Goal: Task Accomplishment & Management: Complete application form

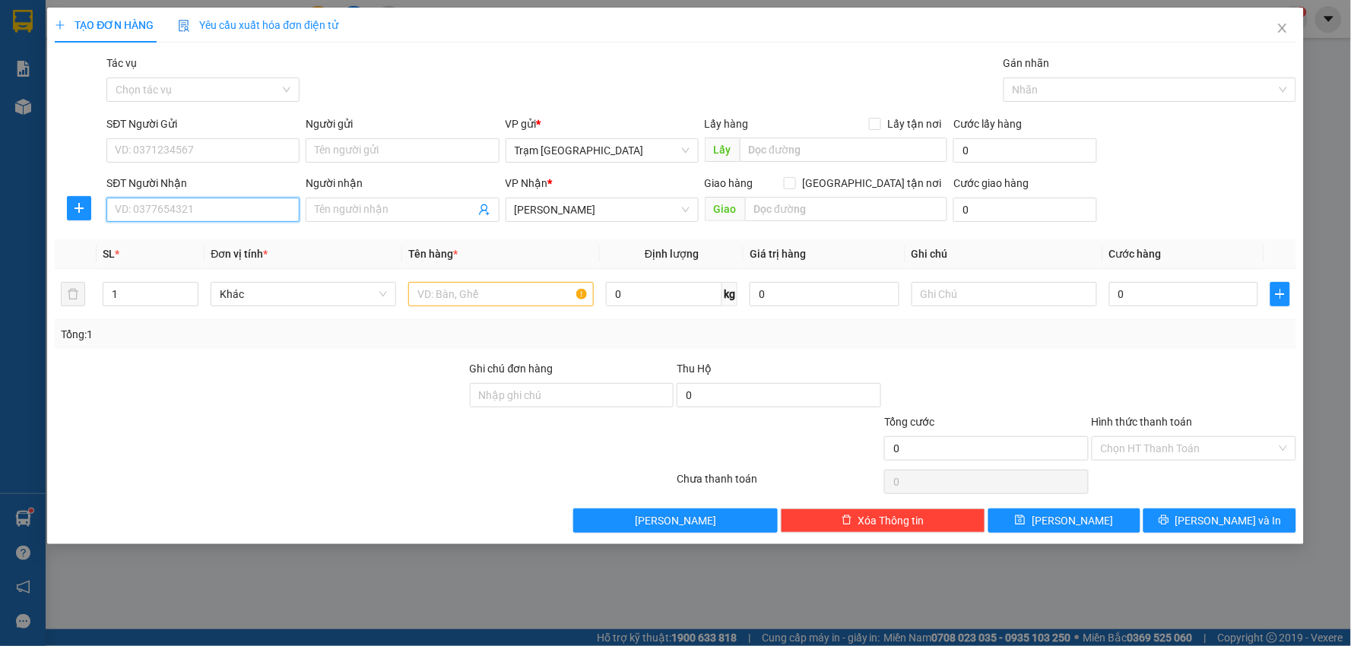
click at [189, 204] on input "SĐT Người Nhận" at bounding box center [202, 210] width 193 height 24
type input "0944386856"
click at [190, 245] on div "0944386856" at bounding box center [203, 240] width 175 height 17
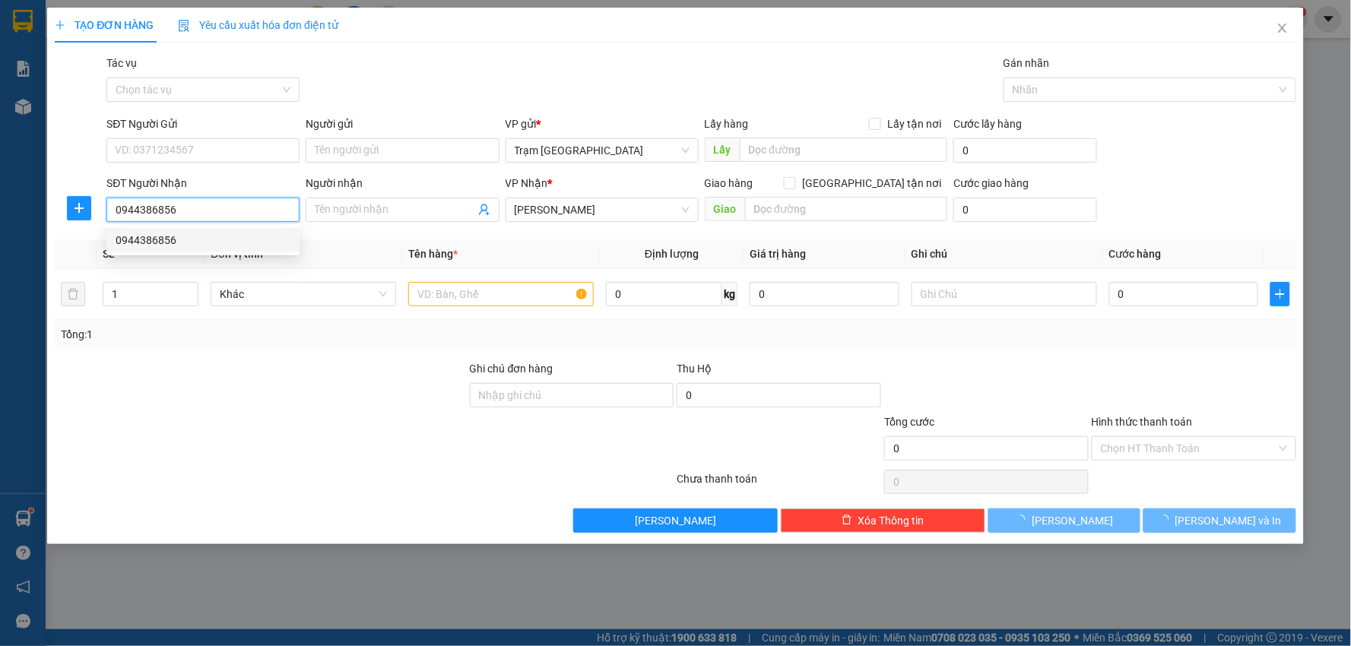
type input "40.000"
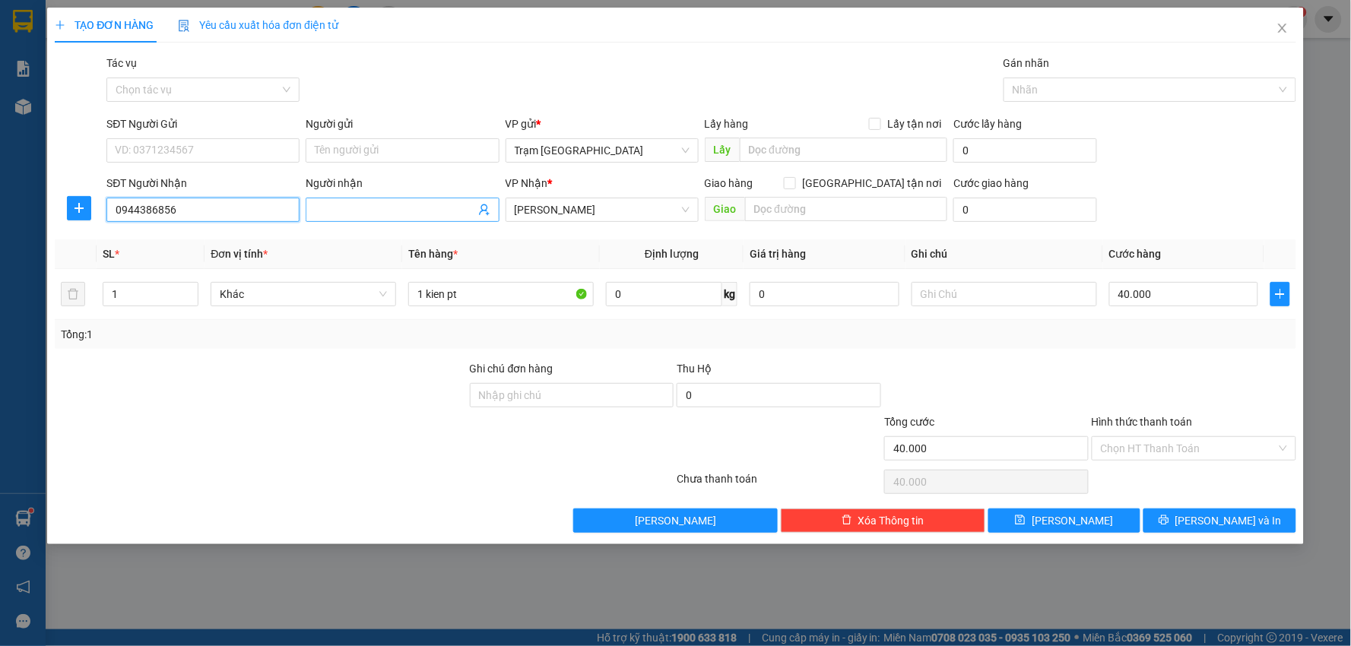
type input "0944386856"
click at [381, 200] on span at bounding box center [402, 210] width 193 height 24
type input "Garage [PERSON_NAME]"
click at [228, 147] on input "SĐT Người Gửi" at bounding box center [202, 150] width 193 height 24
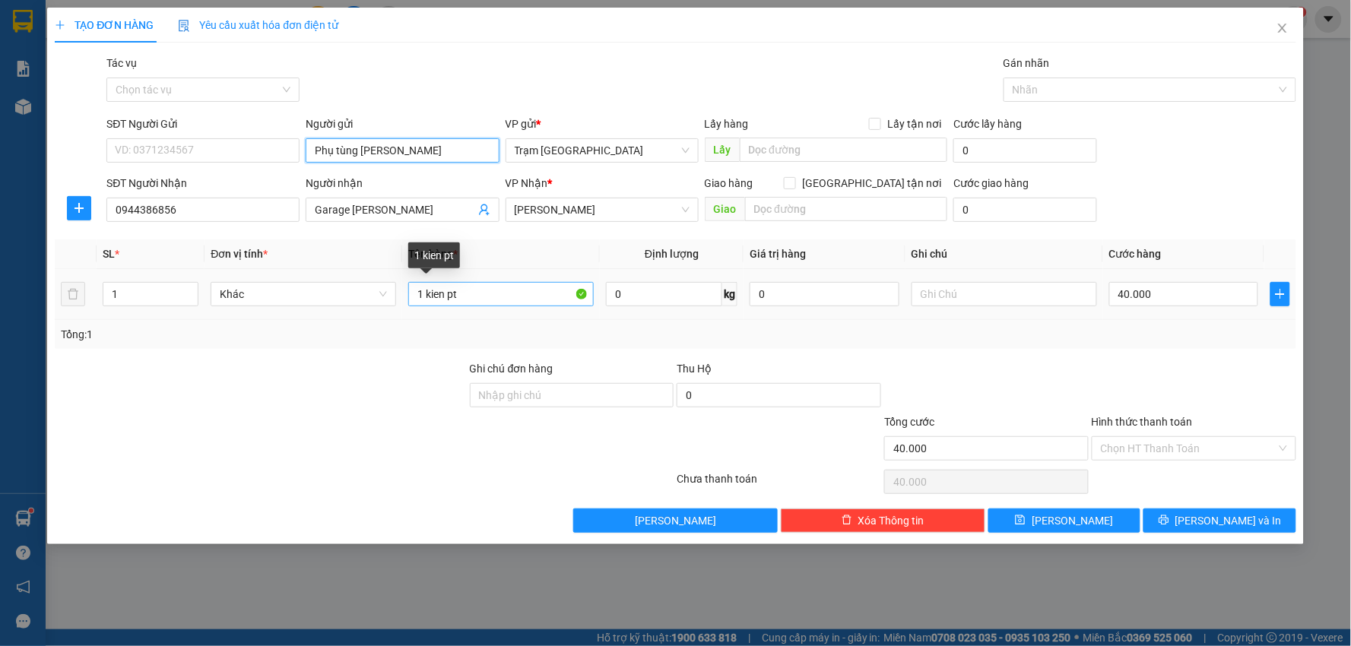
type input "Phụ tùng [PERSON_NAME]"
drag, startPoint x: 483, startPoint y: 293, endPoint x: 267, endPoint y: 313, distance: 216.9
click at [267, 313] on tr "1 Khác 1 kien pt 0 kg 0 40.000" at bounding box center [676, 294] width 1242 height 51
type input "kiện (đen)"
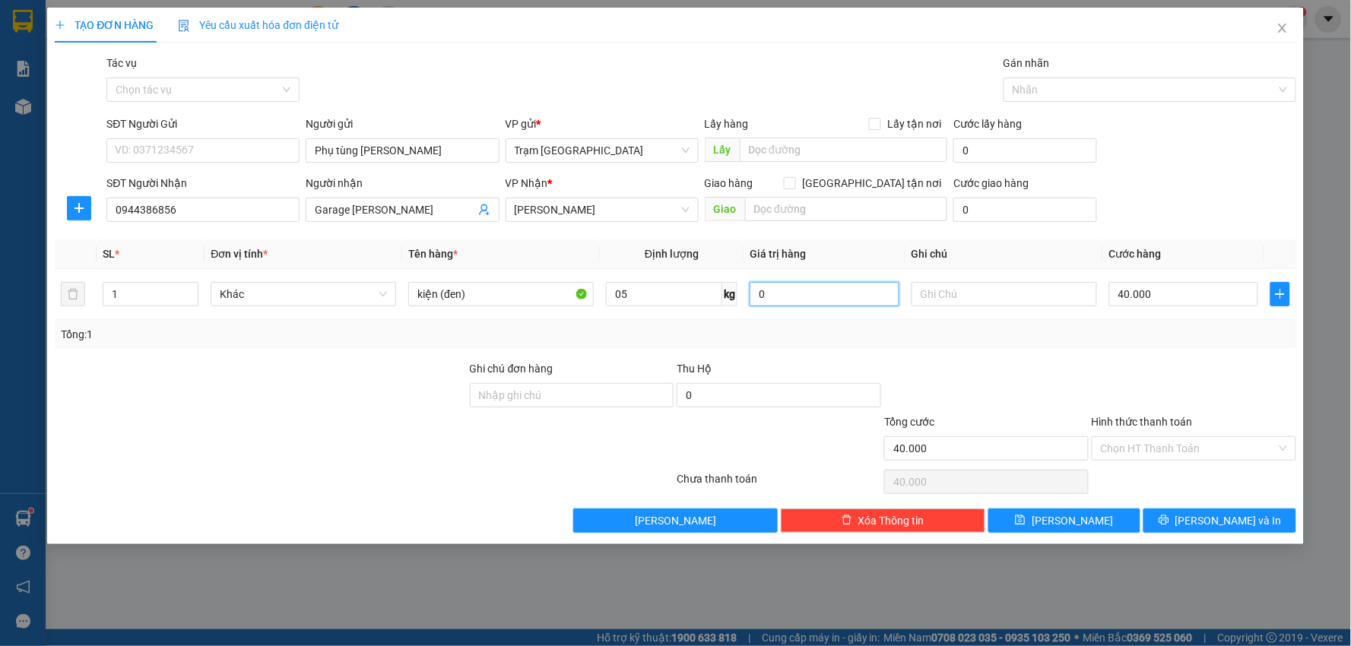
type input "5"
click at [1182, 516] on button "[PERSON_NAME] và In" at bounding box center [1220, 521] width 153 height 24
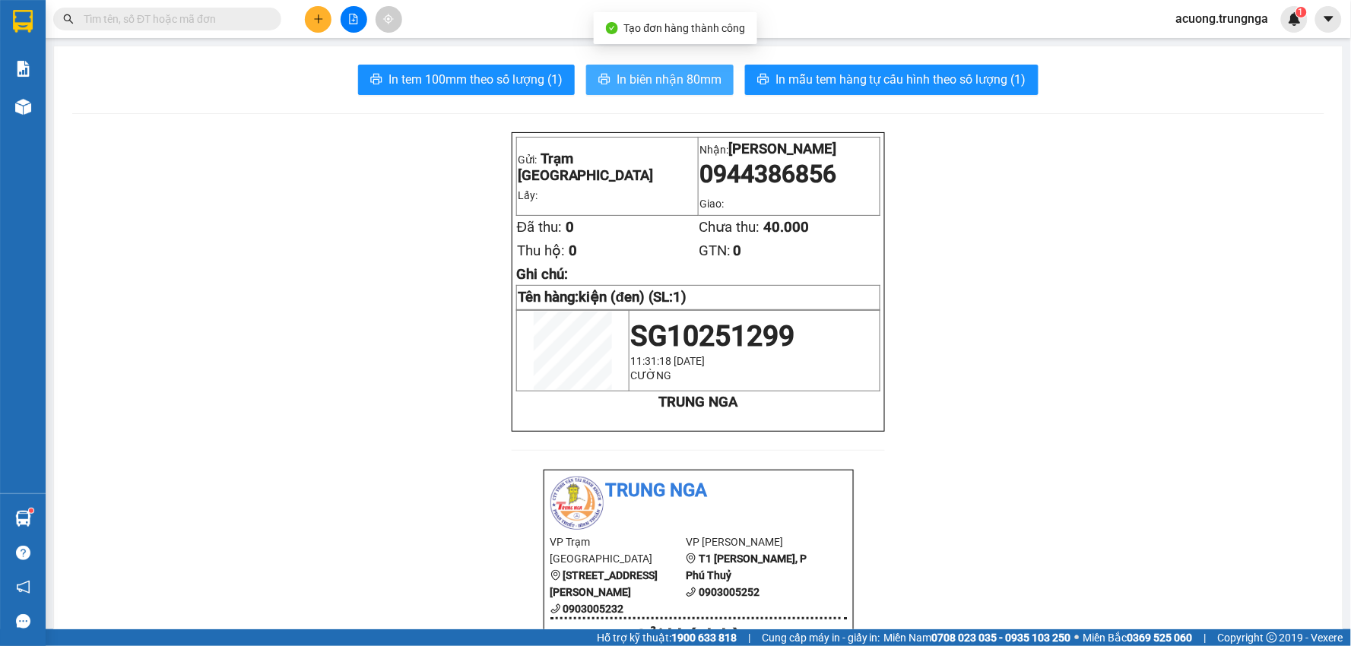
click at [667, 77] on span "In biên nhận 80mm" at bounding box center [669, 79] width 105 height 19
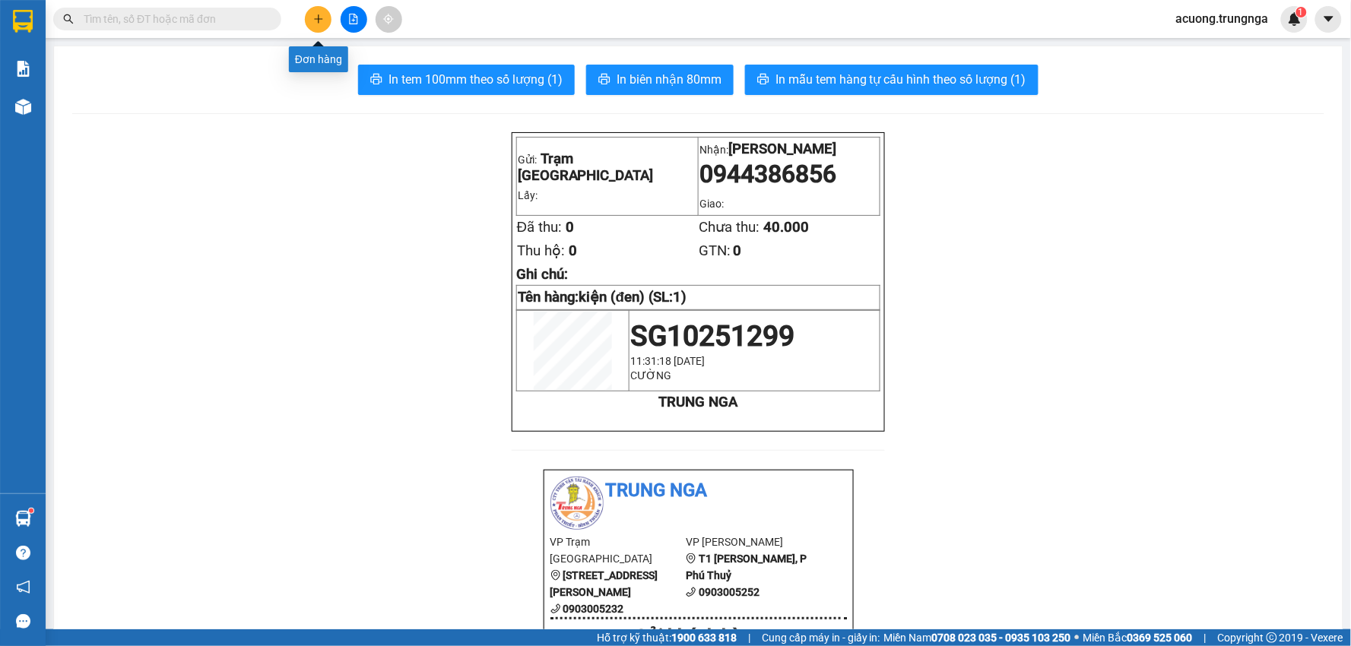
click at [320, 20] on icon "plus" at bounding box center [318, 19] width 11 height 11
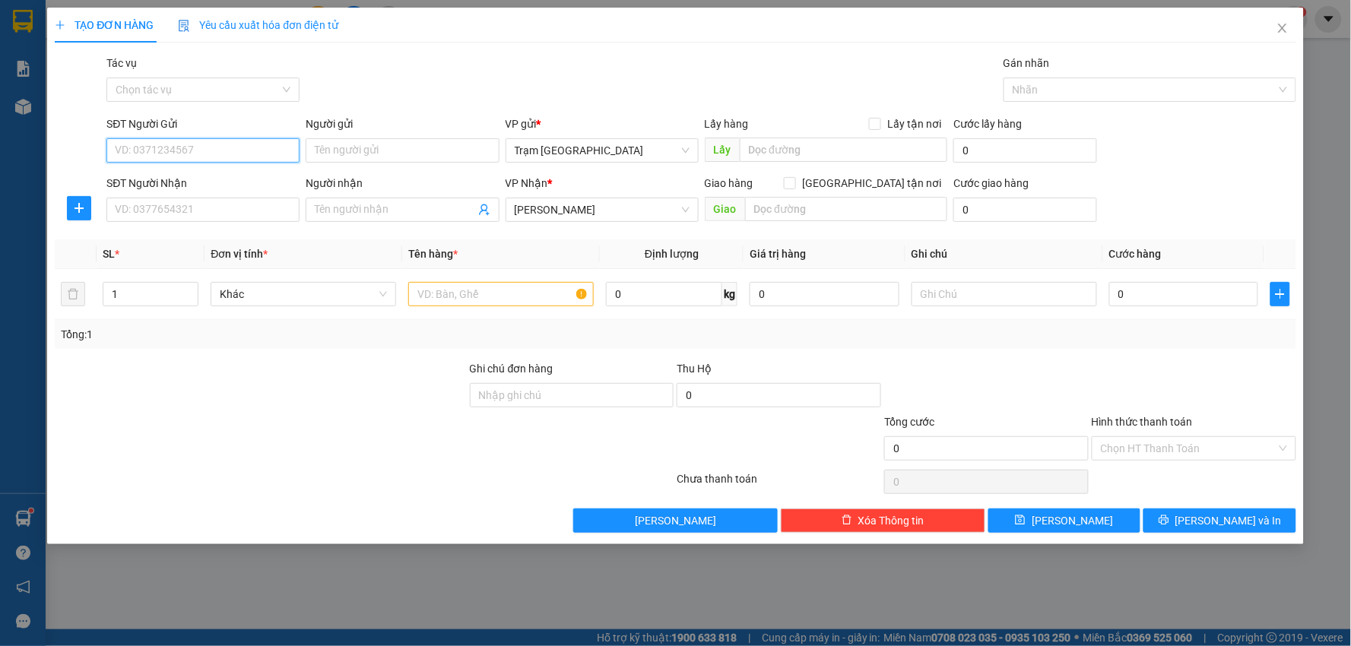
click at [211, 147] on input "SĐT Người Gửi" at bounding box center [202, 150] width 193 height 24
type input "0944171848"
click at [350, 153] on input "Người gửi" at bounding box center [402, 150] width 193 height 24
type input "Nhung"
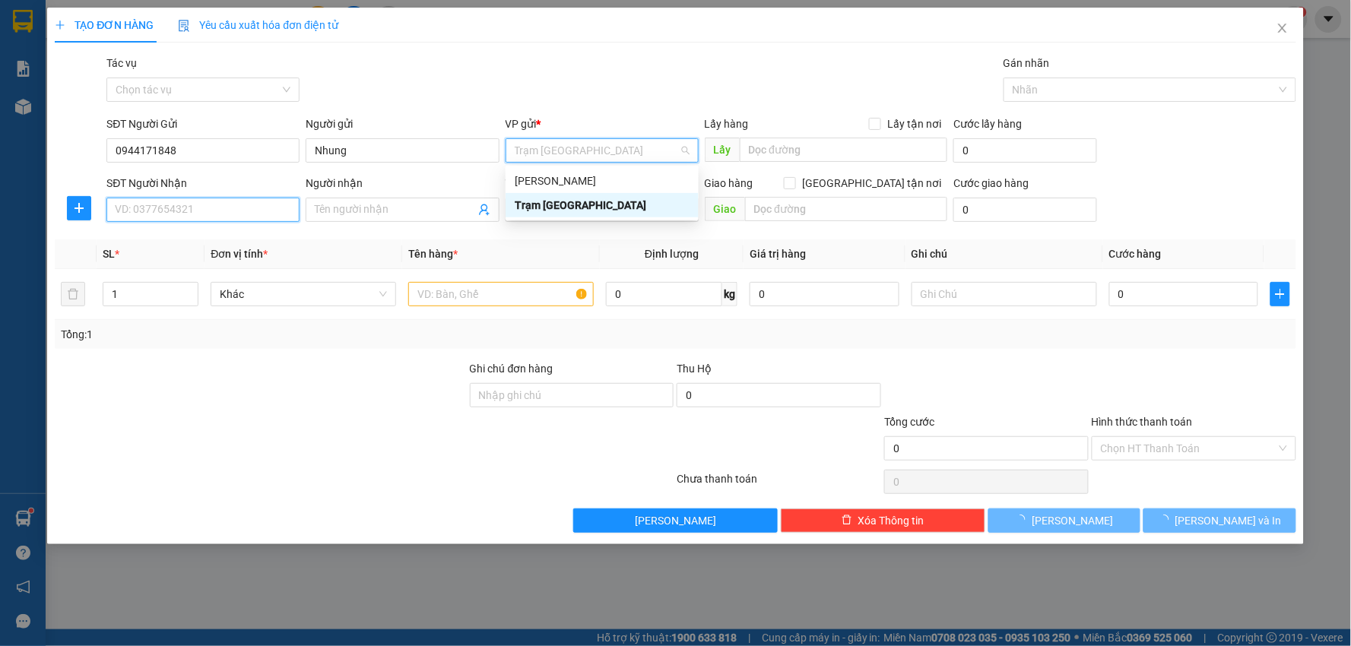
click at [227, 206] on input "SĐT Người Nhận" at bounding box center [202, 210] width 193 height 24
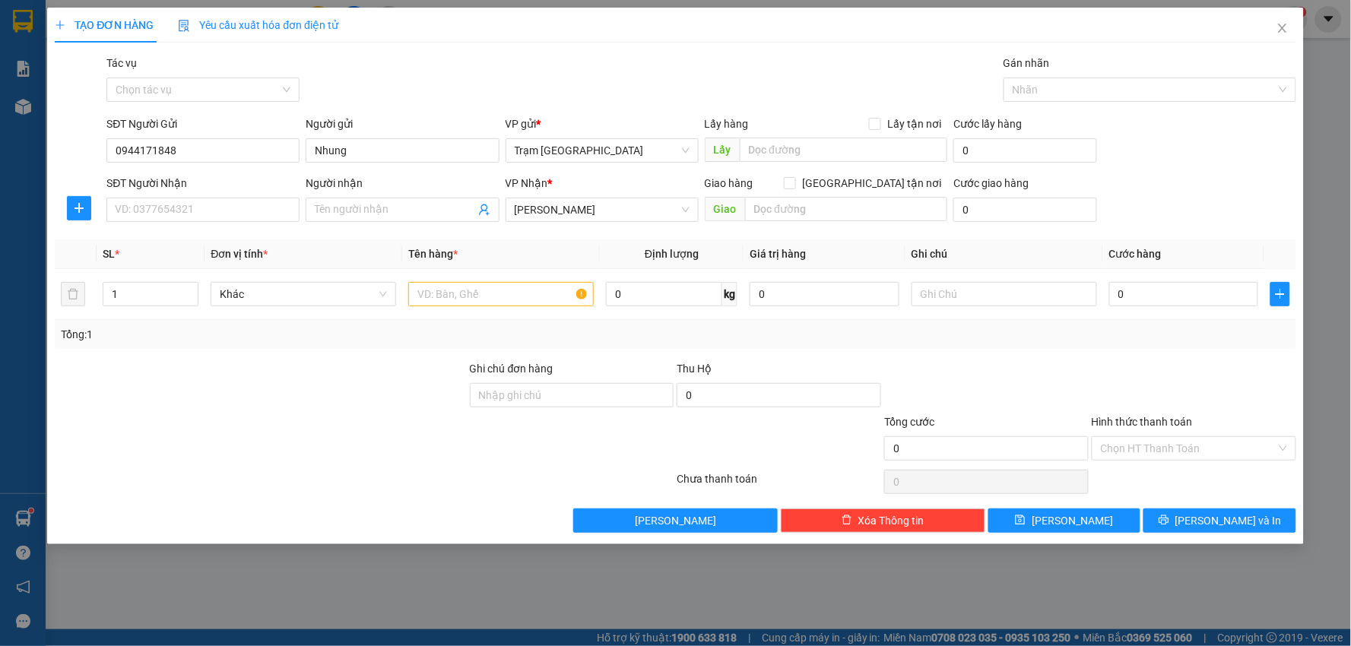
click at [962, 87] on div "Tác vụ Chọn tác vụ Gán nhãn Nhãn" at bounding box center [700, 81] width 1195 height 53
click at [249, 209] on input "SĐT Người Nhận" at bounding box center [202, 210] width 193 height 24
paste input "0944777779"
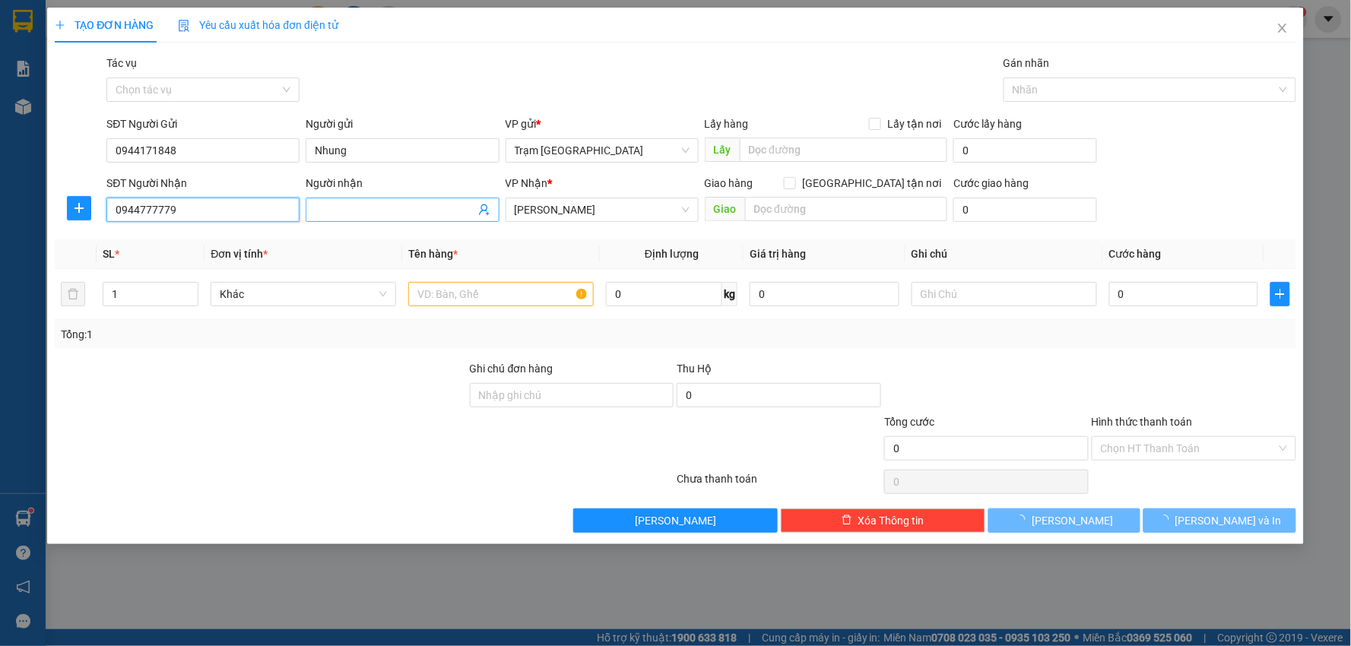
type input "0944777779"
click at [373, 210] on input "Người nhận" at bounding box center [395, 210] width 160 height 17
drag, startPoint x: 944, startPoint y: 325, endPoint x: 934, endPoint y: 327, distance: 10.0
click at [944, 327] on div "Tổng: 1" at bounding box center [676, 334] width 1230 height 17
click at [386, 211] on input "Người nhận" at bounding box center [395, 210] width 160 height 17
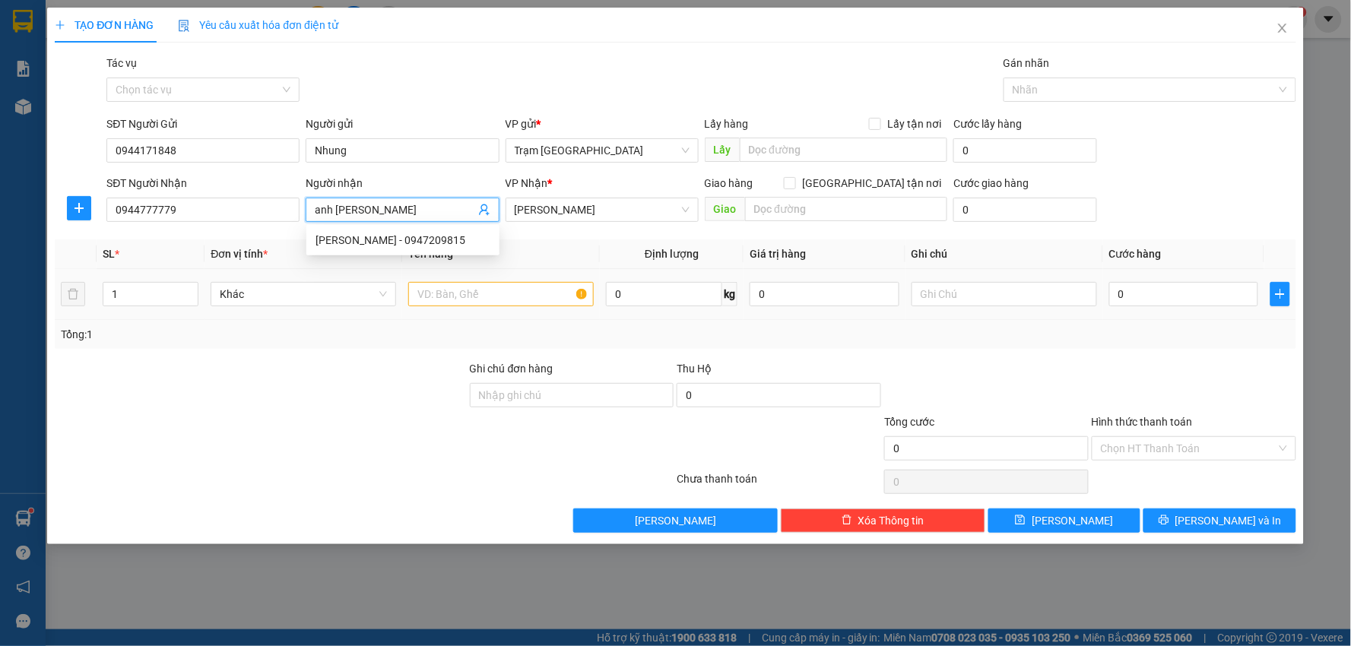
type input "anh [PERSON_NAME]"
click at [489, 297] on input "text" at bounding box center [501, 294] width 186 height 24
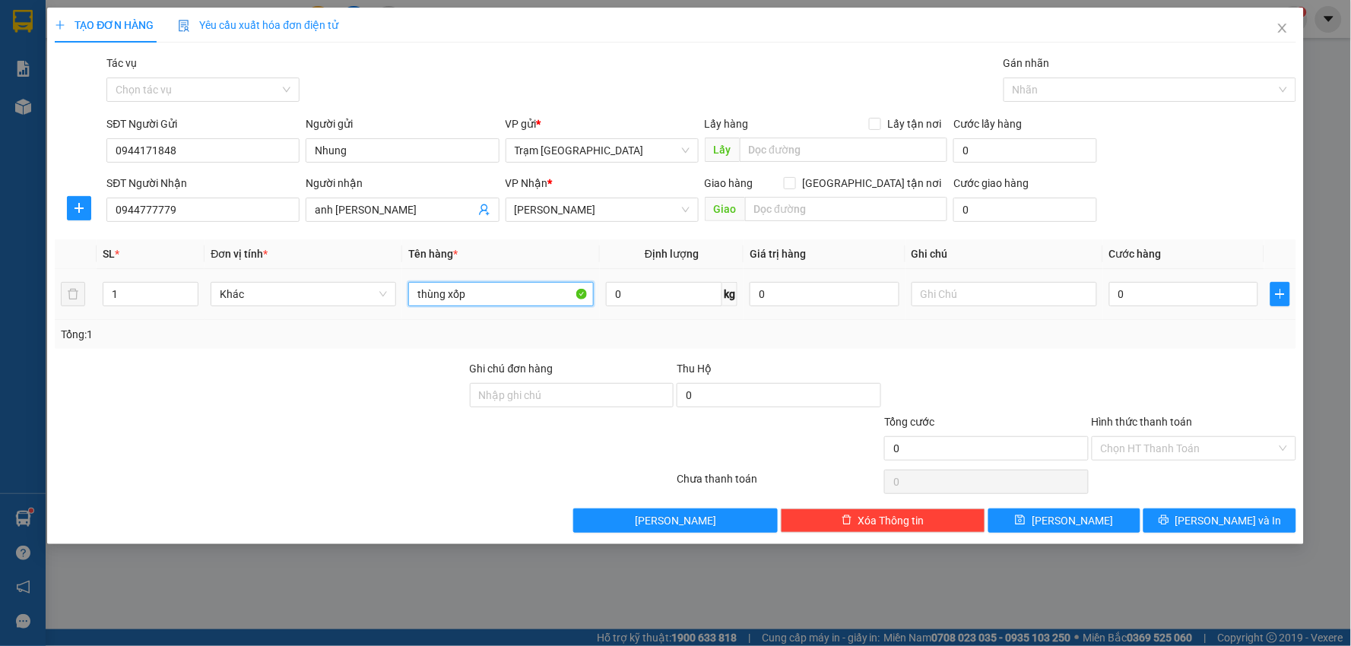
type input "thùng xốp"
type input "5"
type input "giao tận nơi 40k"
type input "005"
type input "5"
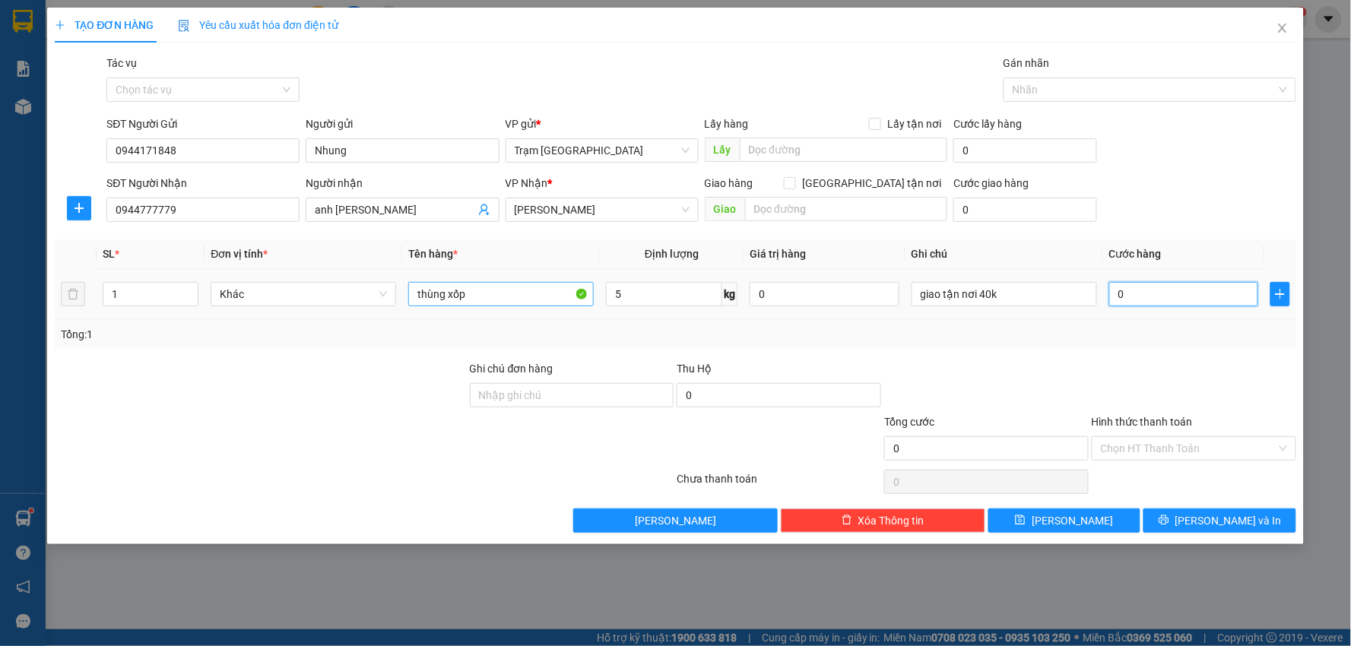
type input "5"
type input "0.050"
type input "50"
type input "50.000"
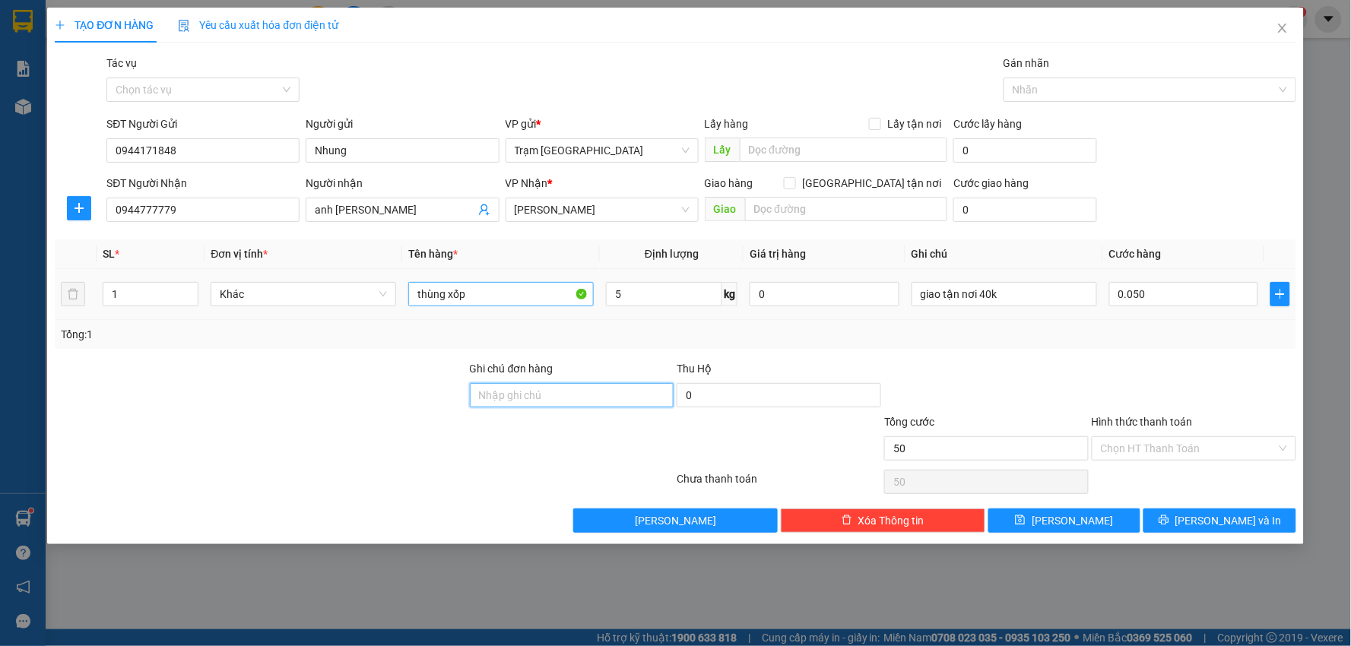
type input "50.000"
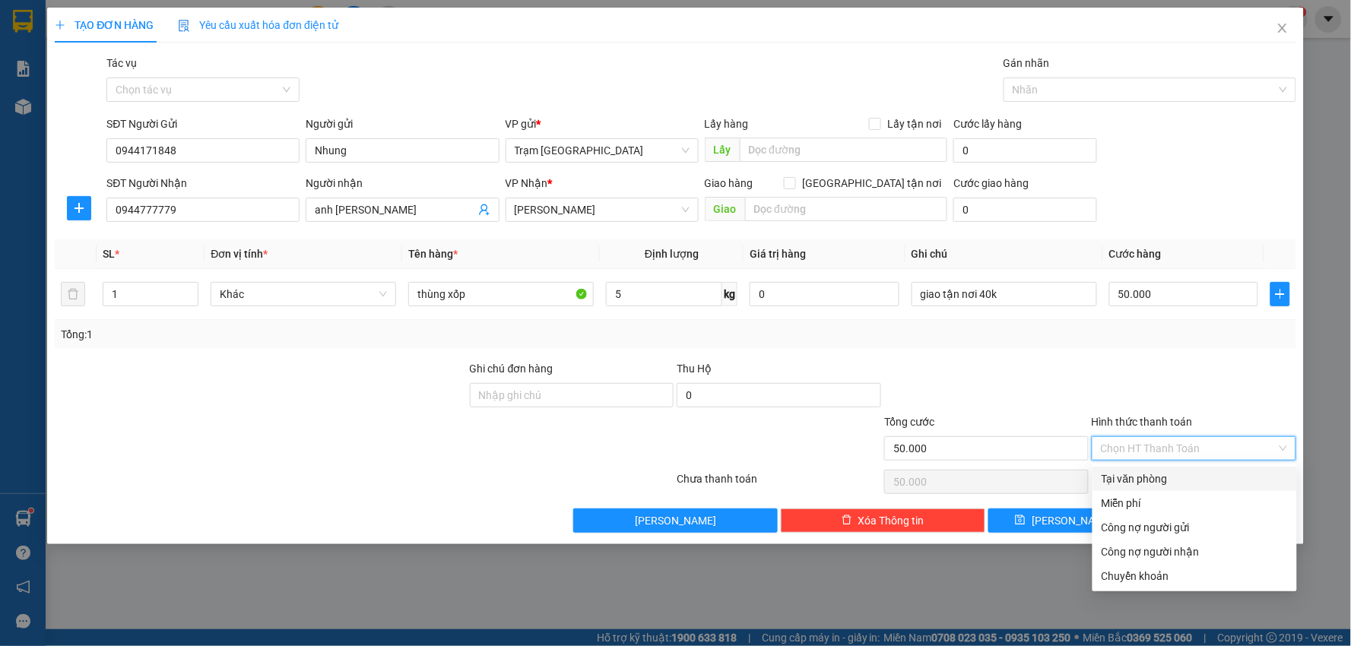
click at [1151, 445] on input "Hình thức thanh toán" at bounding box center [1189, 448] width 176 height 23
click at [1159, 474] on div "Tại văn phòng" at bounding box center [1195, 479] width 186 height 17
type input "0"
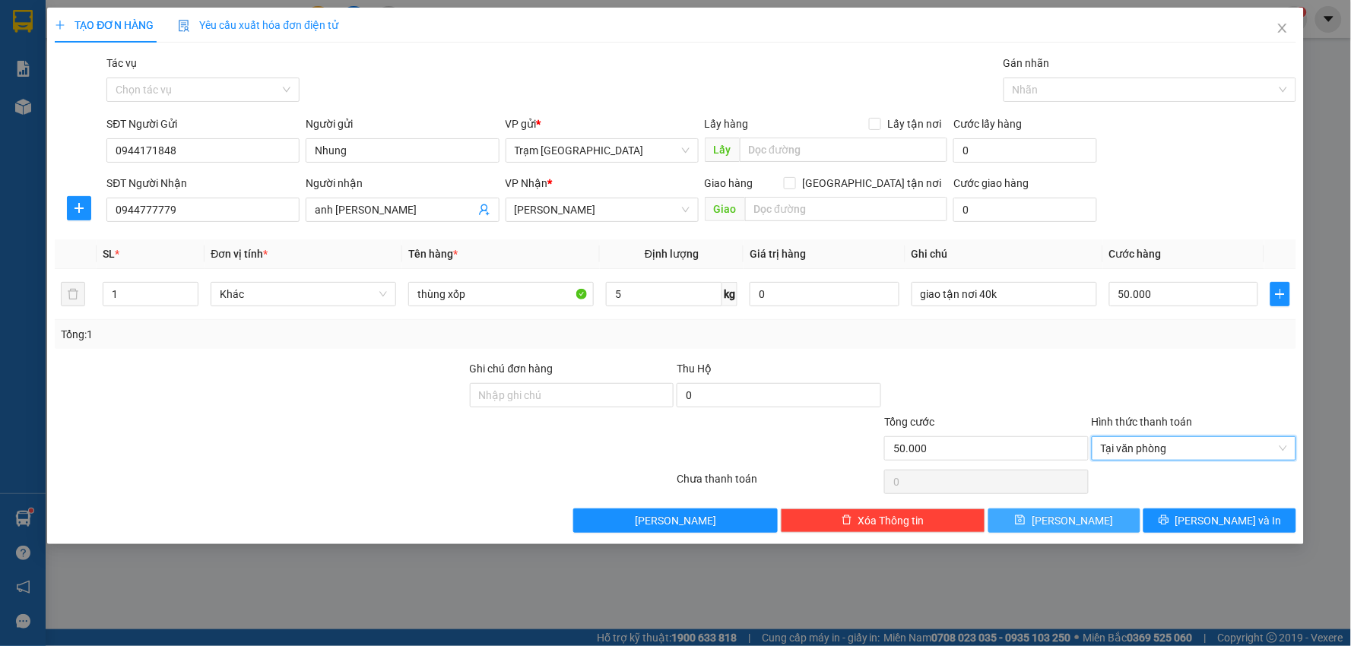
click at [1046, 519] on button "[PERSON_NAME]" at bounding box center [1065, 521] width 153 height 24
type input "0"
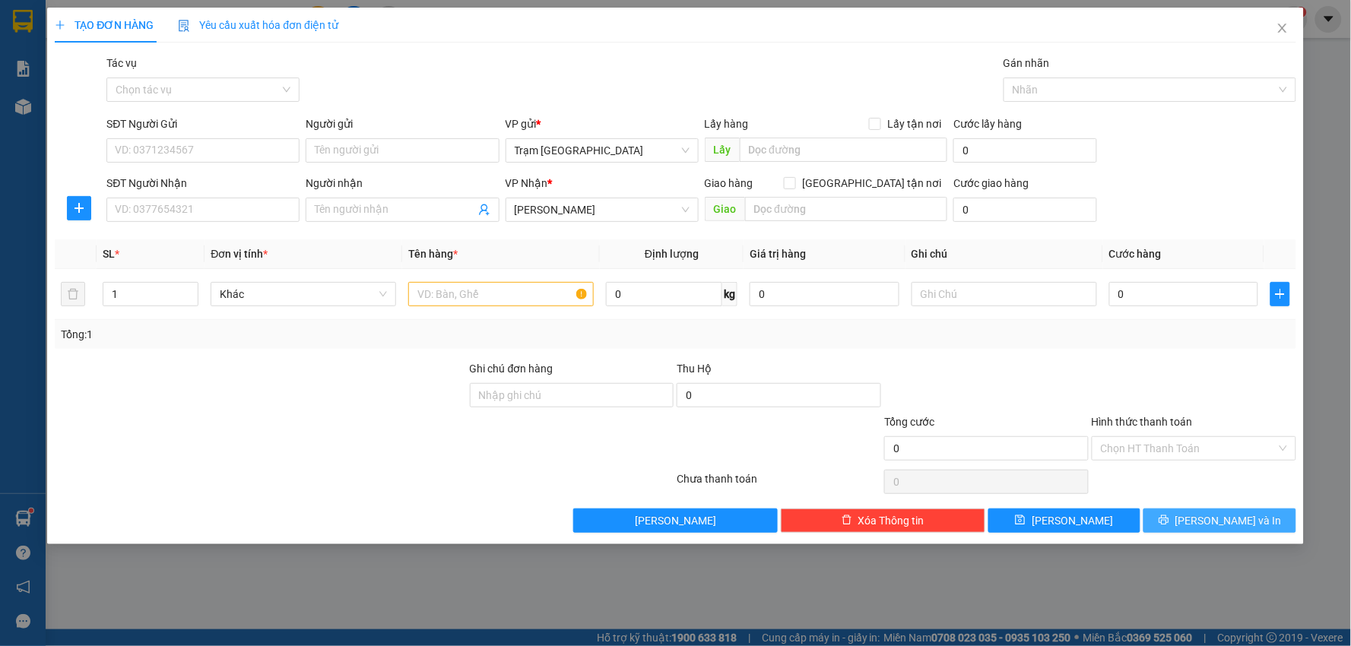
click at [1170, 518] on icon "printer" at bounding box center [1164, 520] width 11 height 11
click at [1312, 34] on div "TẠO ĐƠN HÀNG Yêu cầu xuất hóa đơn điện tử Transit Pickup Surcharge Ids Transit …" at bounding box center [675, 323] width 1351 height 646
click at [1287, 27] on icon "close" at bounding box center [1283, 28] width 12 height 12
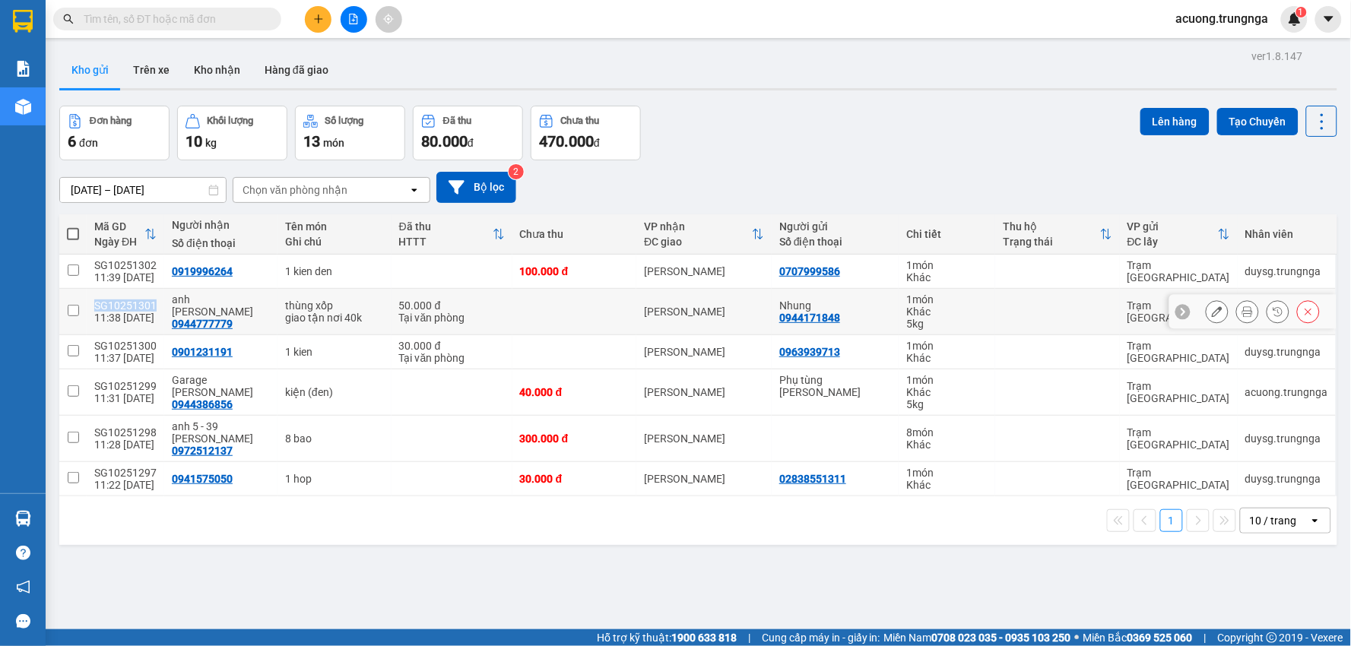
drag, startPoint x: 155, startPoint y: 303, endPoint x: 84, endPoint y: 300, distance: 70.8
click at [84, 300] on tr "SG10251301 11:38 [DATE] anh Hoàng 0944777779 thùng xốp giao tận nơi 40k 50.000 …" at bounding box center [698, 312] width 1278 height 46
checkbox input "true"
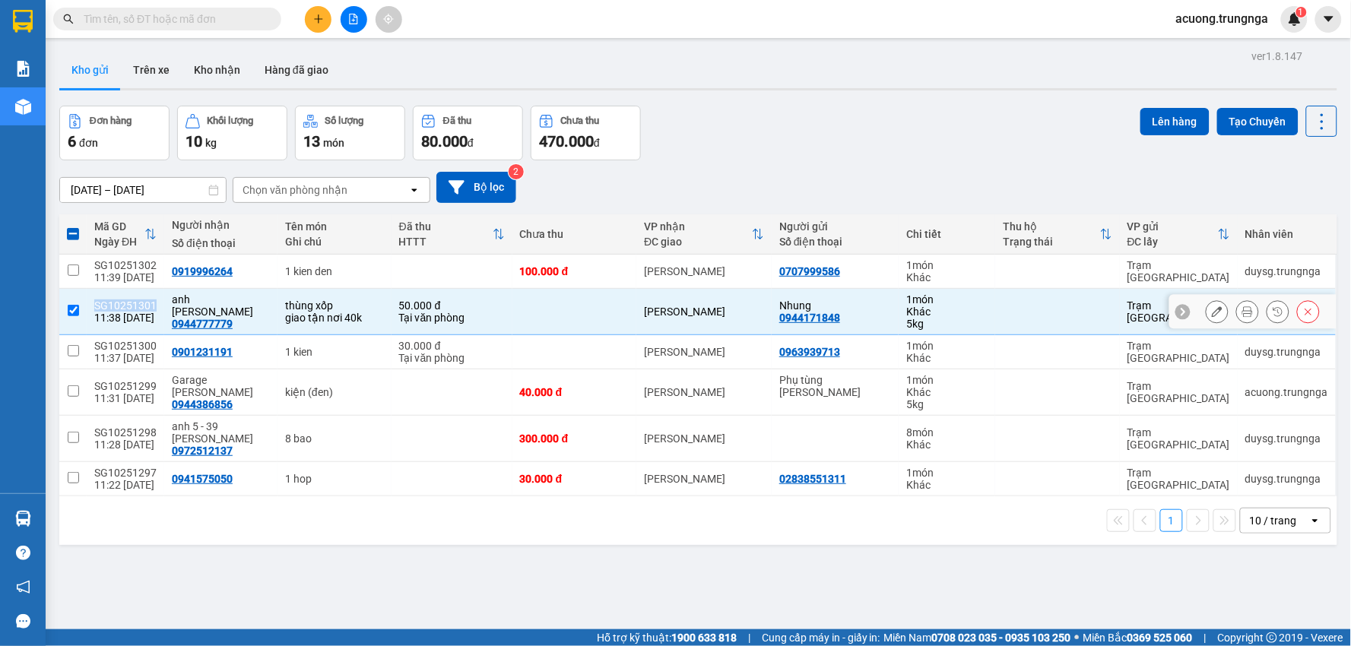
copy tr "SG10251301"
click at [906, 132] on div "Đơn hàng 6 đơn Khối lượng 10 kg Số lượng 13 món Đã thu 80.000 đ Chưa thu 470.00…" at bounding box center [698, 133] width 1278 height 55
click at [318, 15] on icon "plus" at bounding box center [318, 19] width 11 height 11
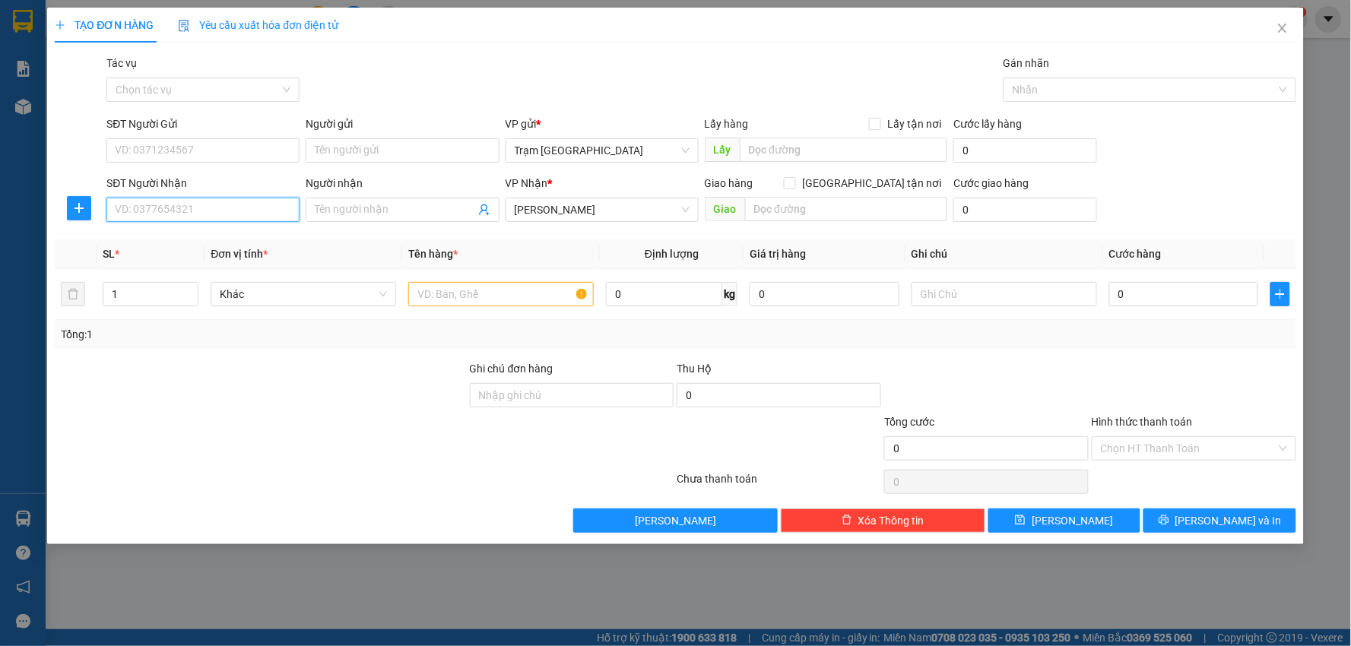
click at [209, 211] on input "SĐT Người Nhận" at bounding box center [202, 210] width 193 height 24
type input "0908076185"
click at [208, 233] on div "0908076185 - Nhân" at bounding box center [203, 240] width 175 height 17
type input "Nhân"
type input "A VƯƠNG"
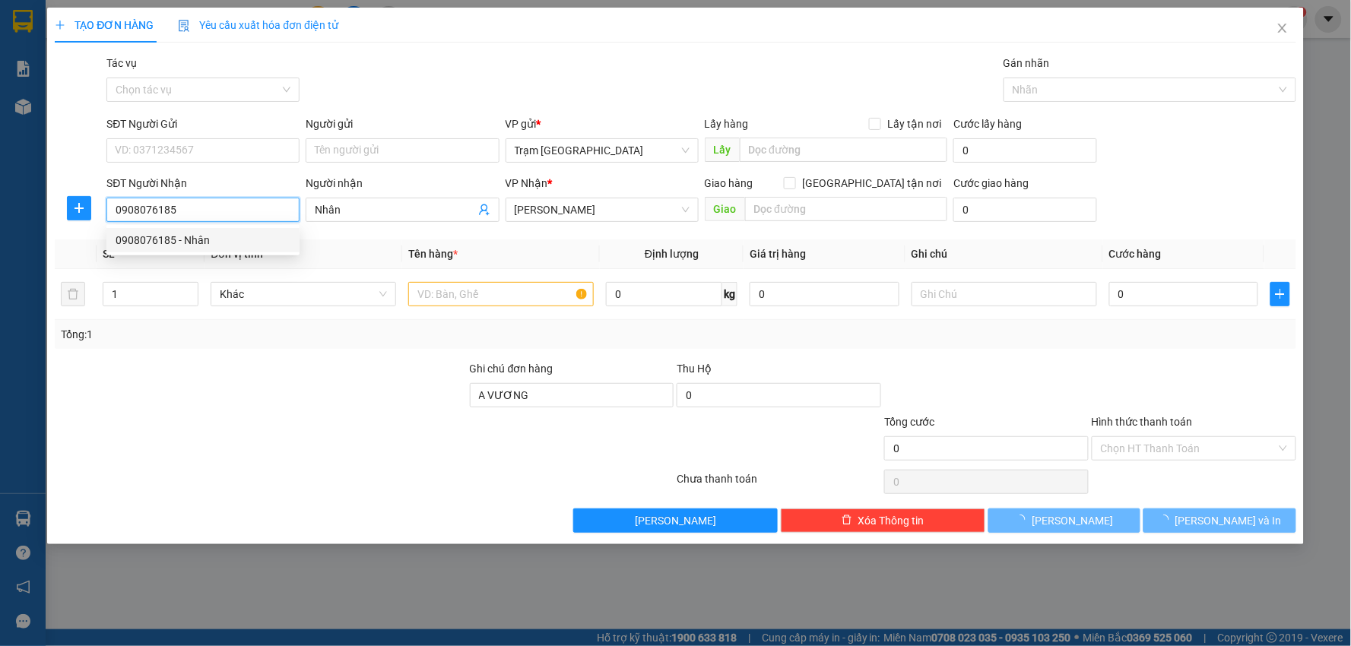
type input "60.000"
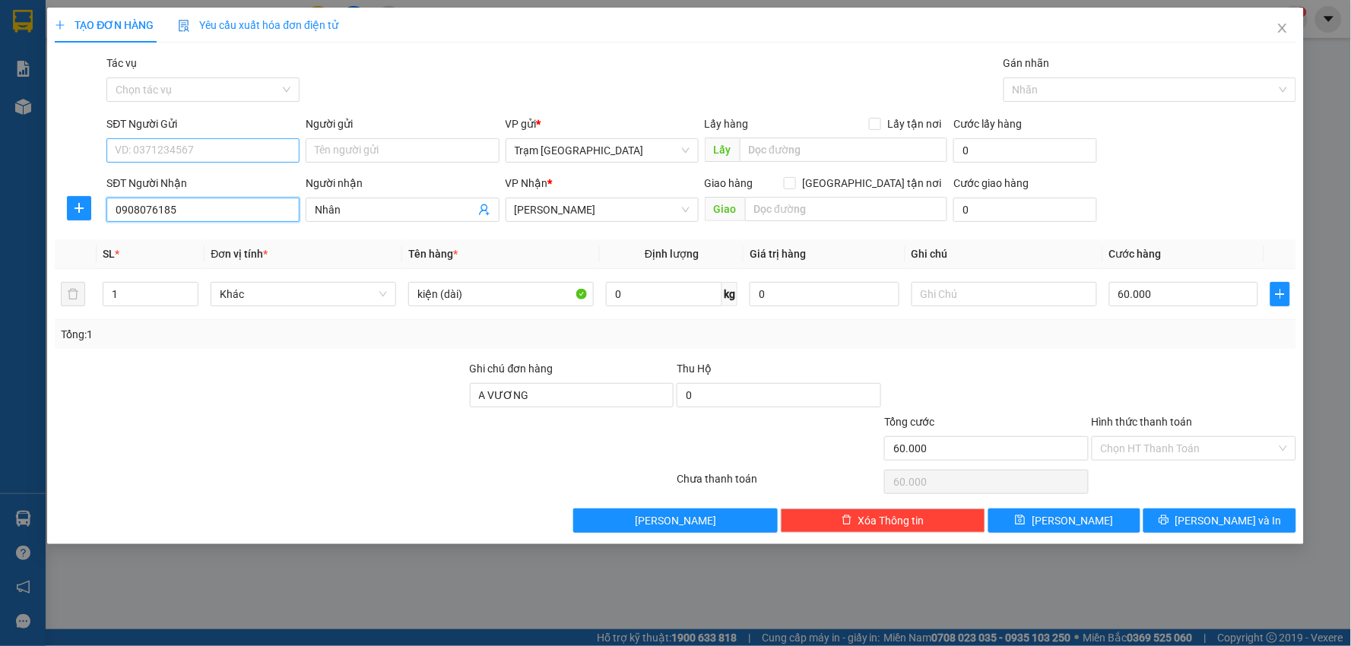
type input "0908076185"
click at [215, 146] on input "SĐT Người Gửi" at bounding box center [202, 150] width 193 height 24
type input "0898863373"
click at [187, 180] on div "0898863373" at bounding box center [203, 181] width 175 height 17
type input "TÙNG"
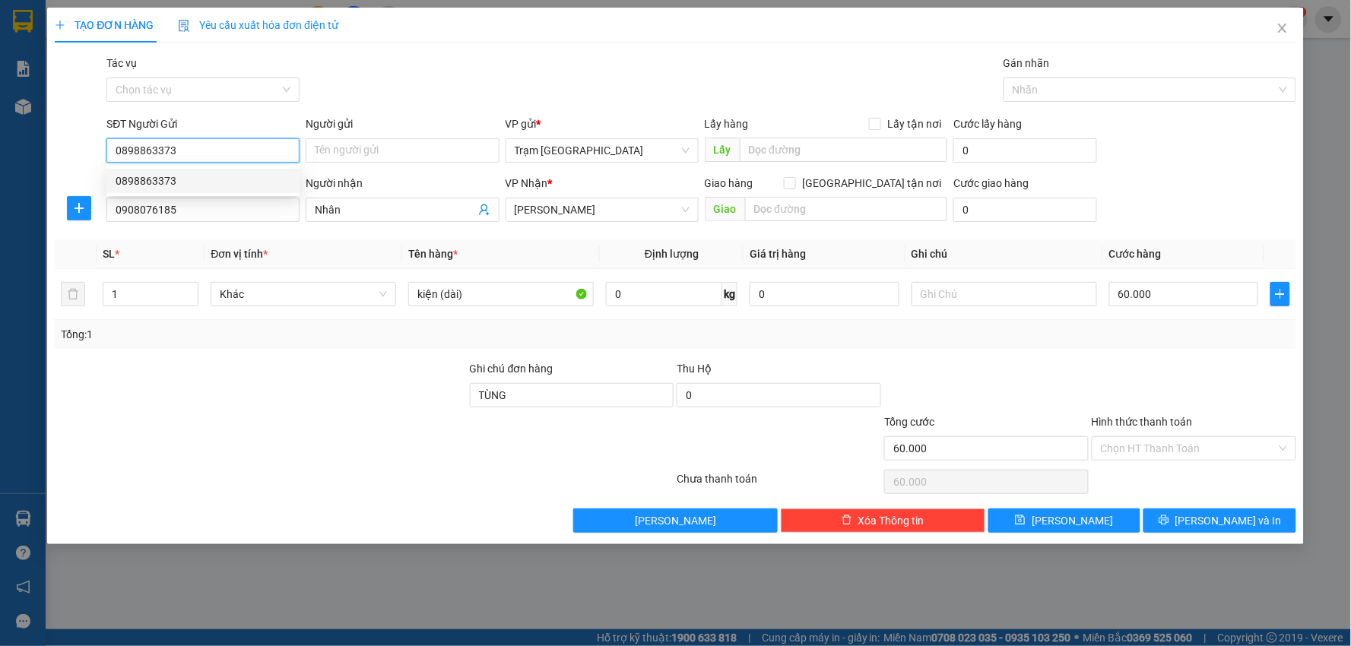
type input "30.000"
type input "0898863373"
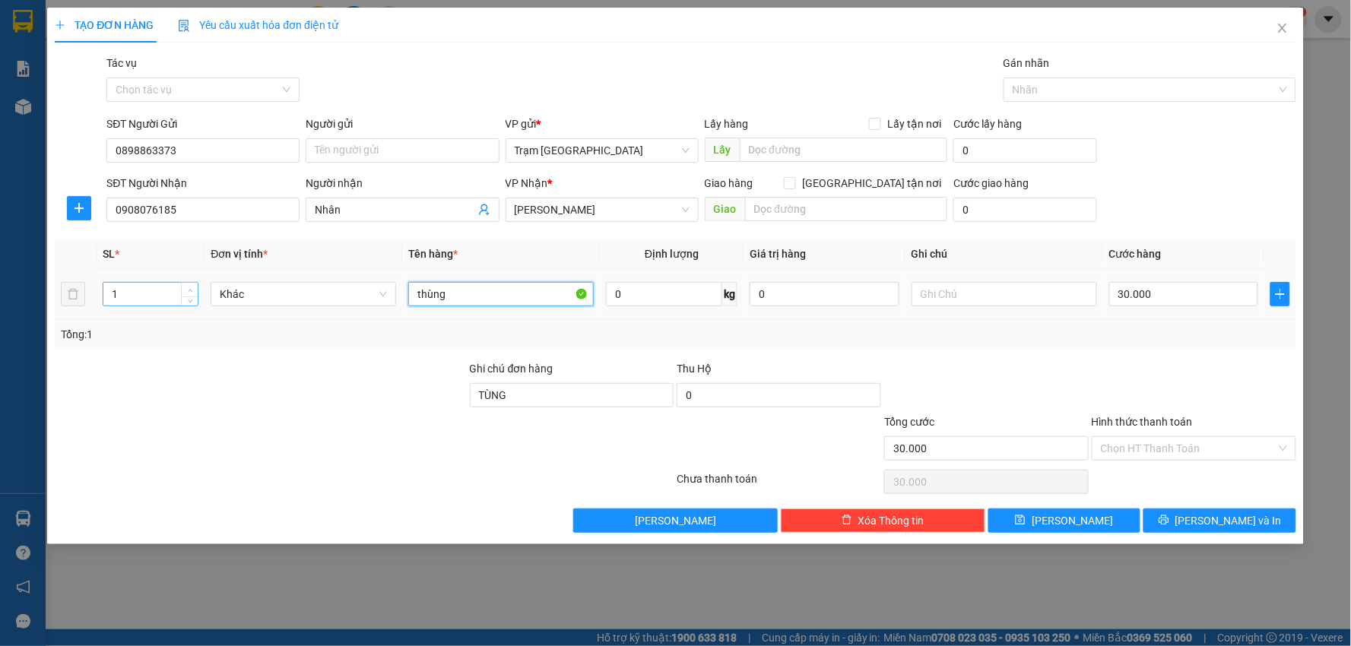
drag, startPoint x: 484, startPoint y: 298, endPoint x: 193, endPoint y: 291, distance: 291.3
click at [193, 291] on tr "1 Khác thùng 0 kg 0 30.000" at bounding box center [676, 294] width 1242 height 51
drag, startPoint x: 44, startPoint y: 294, endPoint x: 0, endPoint y: 294, distance: 44.1
click at [0, 294] on div "TẠO ĐƠN HÀNG Yêu cầu xuất hóa đơn điện tử Transit Pickup Surcharge Ids Transit …" at bounding box center [675, 323] width 1351 height 646
type input "2"
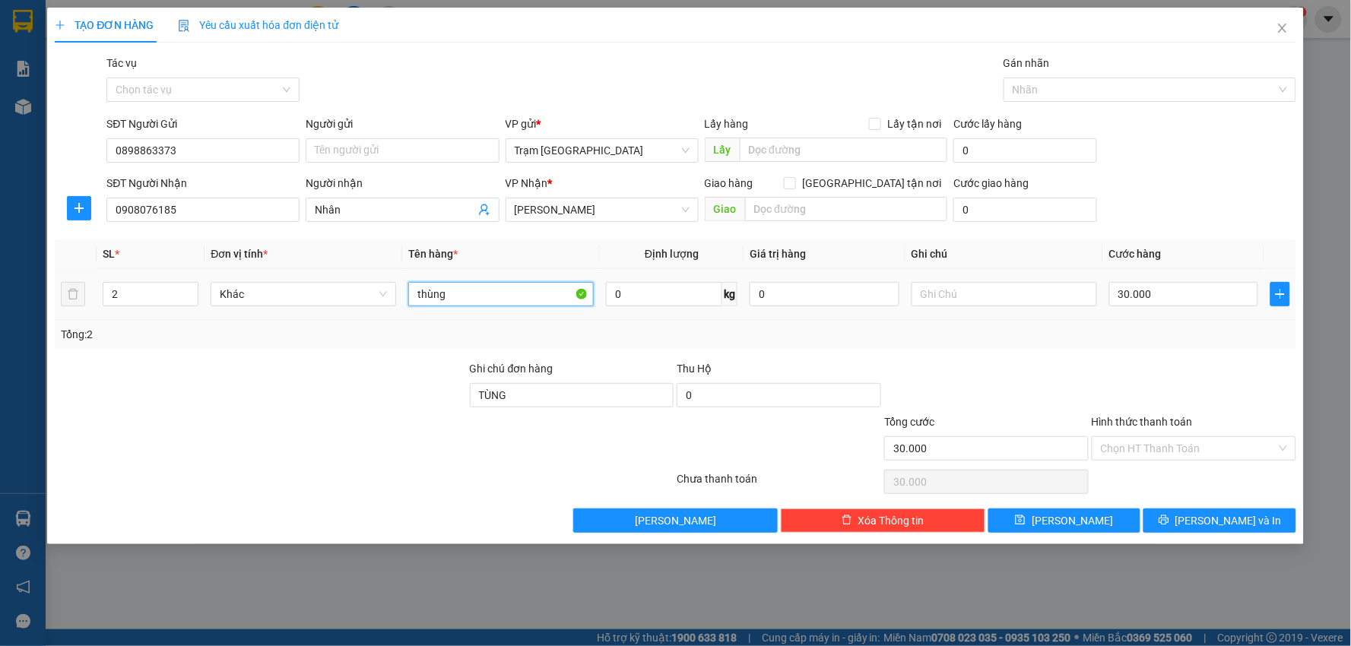
drag, startPoint x: 503, startPoint y: 297, endPoint x: 161, endPoint y: 278, distance: 342.0
click at [161, 278] on tr "2 Khác thùng 0 kg 0 30.000" at bounding box center [676, 294] width 1242 height 51
type input "hộp + thùng chữ nhật"
type input "15"
type input "000.008"
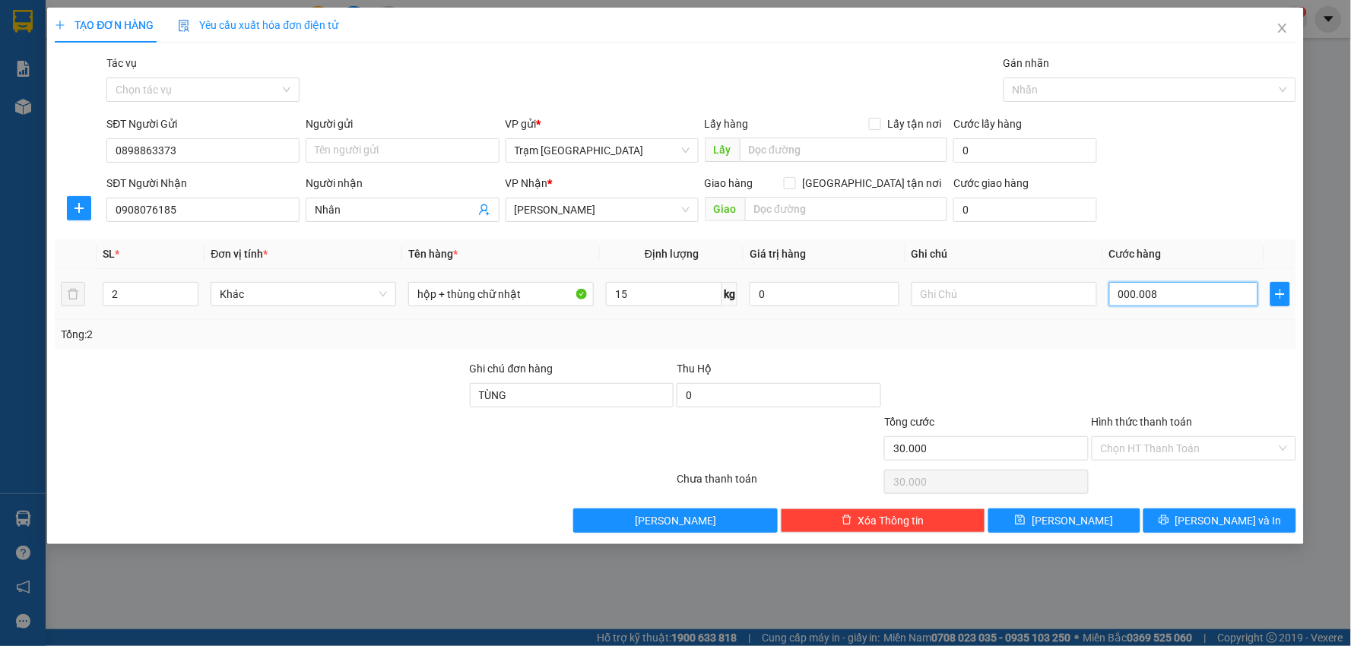
type input "8"
type input "80"
type input "00.000.080"
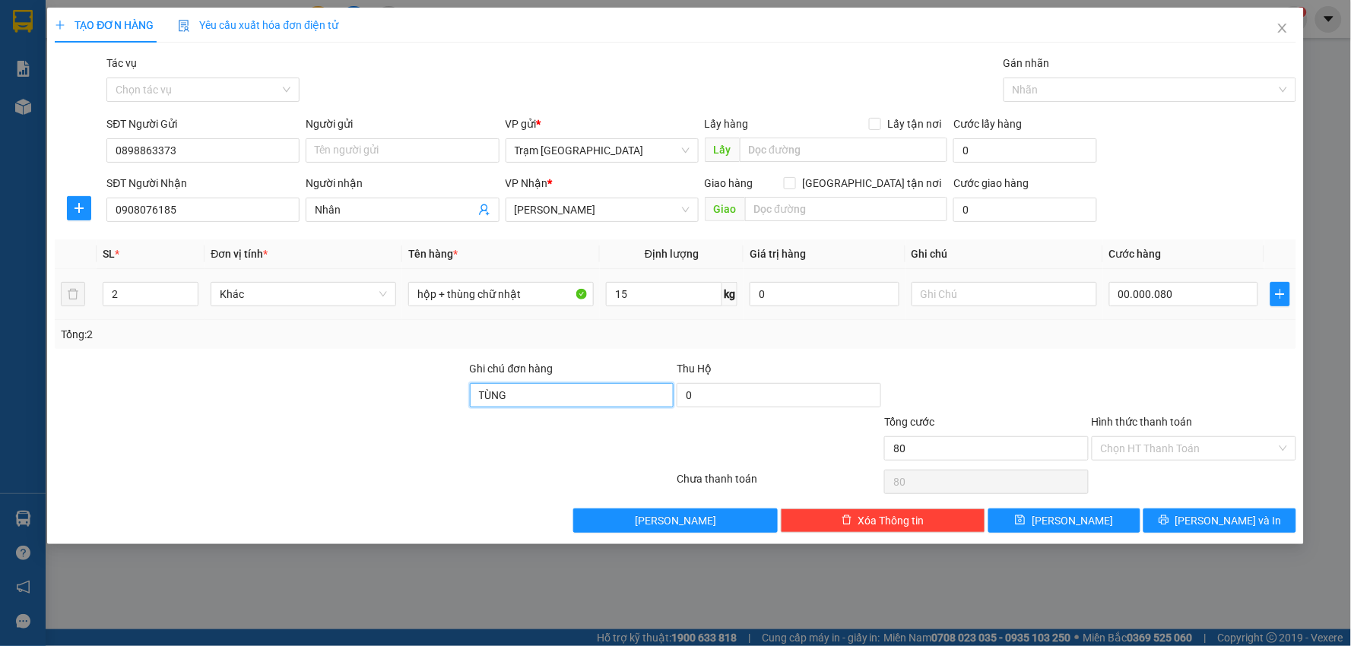
type input "80.000"
click at [1229, 517] on span "[PERSON_NAME] và In" at bounding box center [1229, 521] width 106 height 17
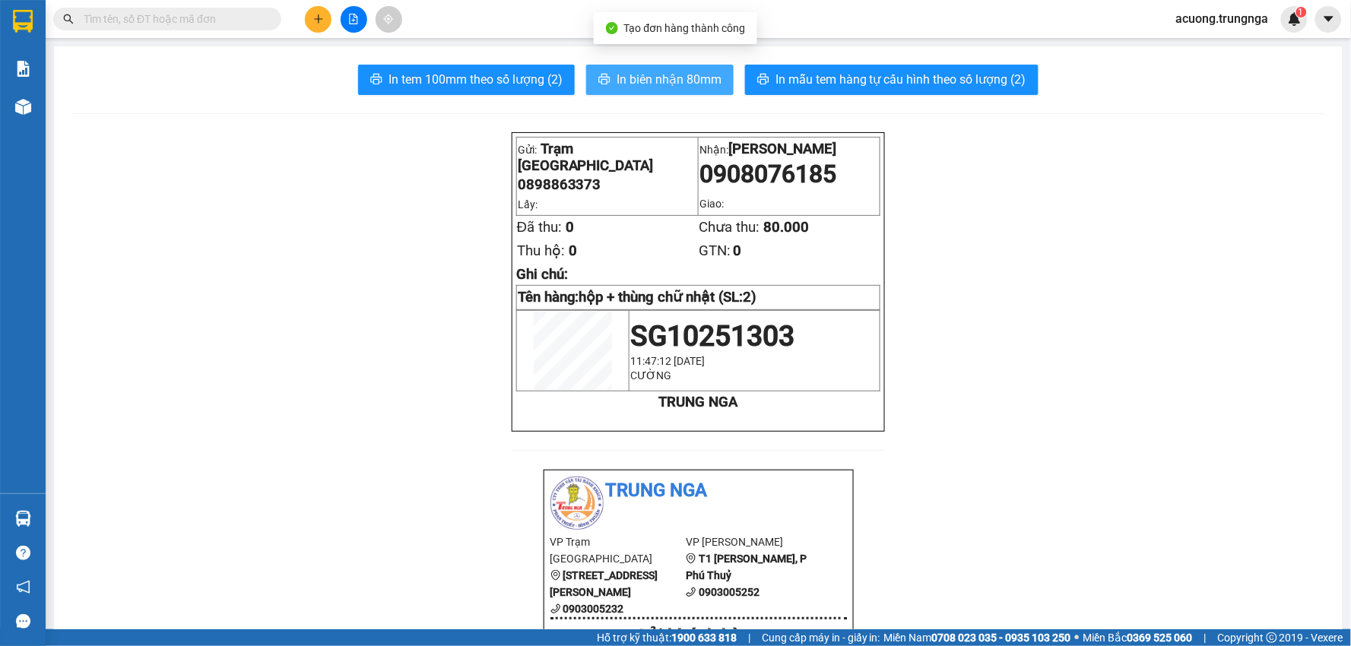
click at [697, 81] on span "In biên nhận 80mm" at bounding box center [669, 79] width 105 height 19
